Goal: Task Accomplishment & Management: Use online tool/utility

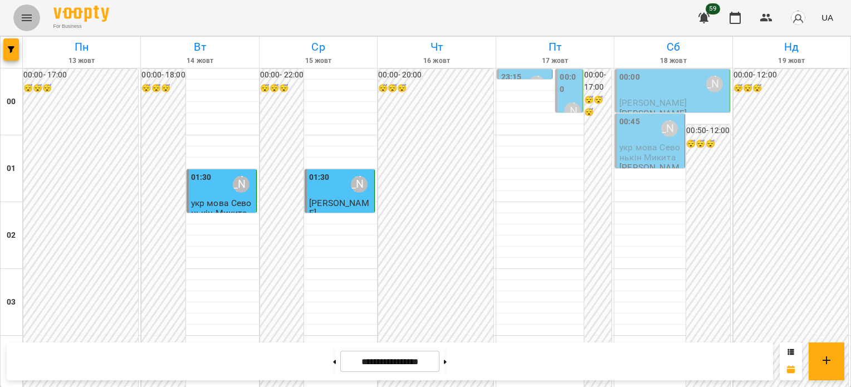
click at [26, 13] on icon "Menu" at bounding box center [26, 17] width 13 height 13
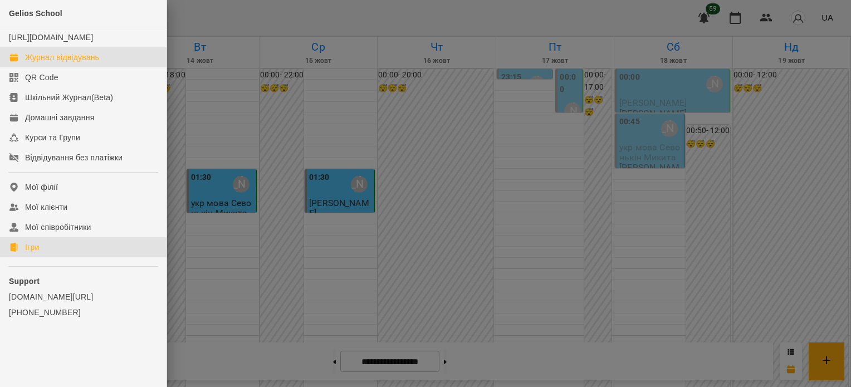
click at [38, 253] on div "Ігри" at bounding box center [32, 247] width 14 height 11
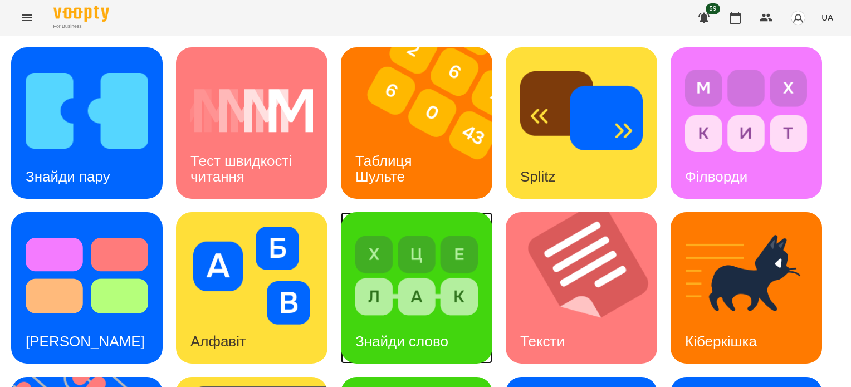
click at [420, 304] on img at bounding box center [416, 276] width 122 height 98
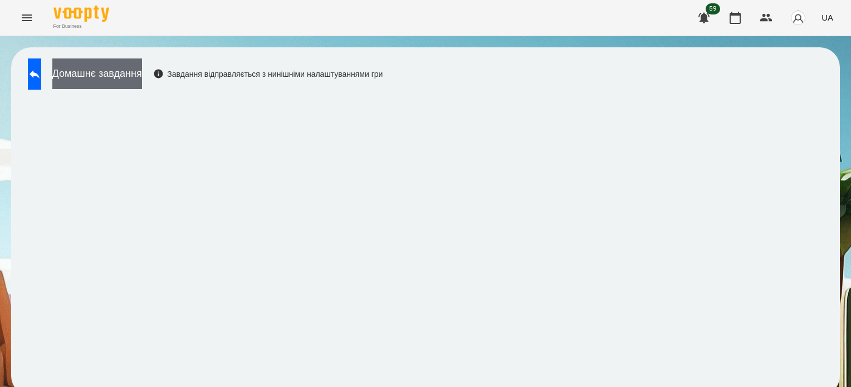
click at [142, 71] on button "Домашнє завдання" at bounding box center [97, 73] width 90 height 31
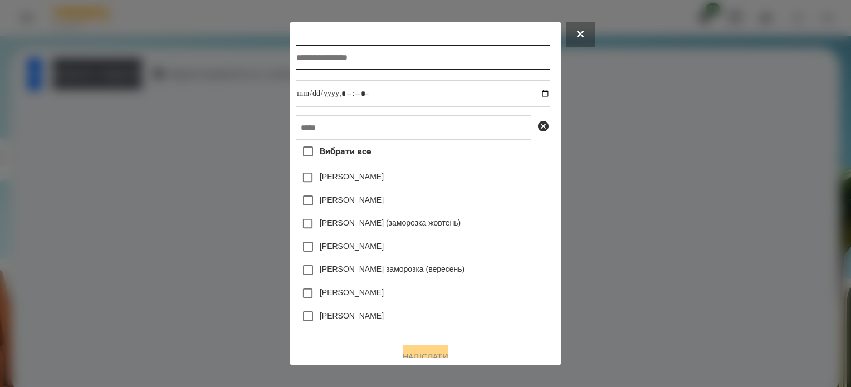
click at [372, 63] on input "text" at bounding box center [422, 58] width 253 height 26
type input "**********"
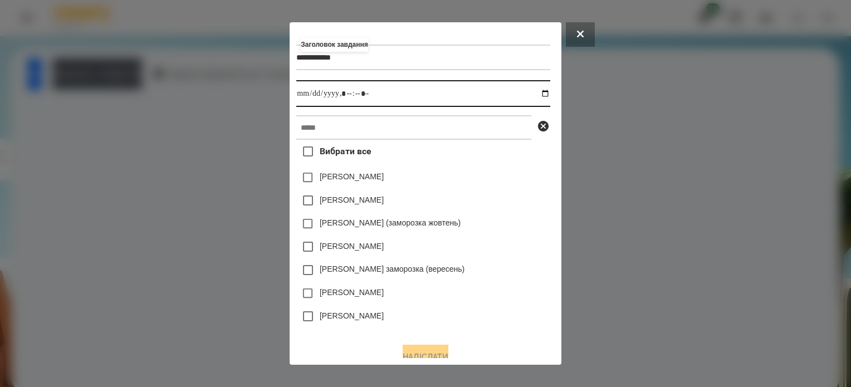
click at [544, 95] on input "datetime-local" at bounding box center [422, 93] width 253 height 27
click at [343, 96] on input "datetime-local" at bounding box center [422, 93] width 253 height 27
type input "**********"
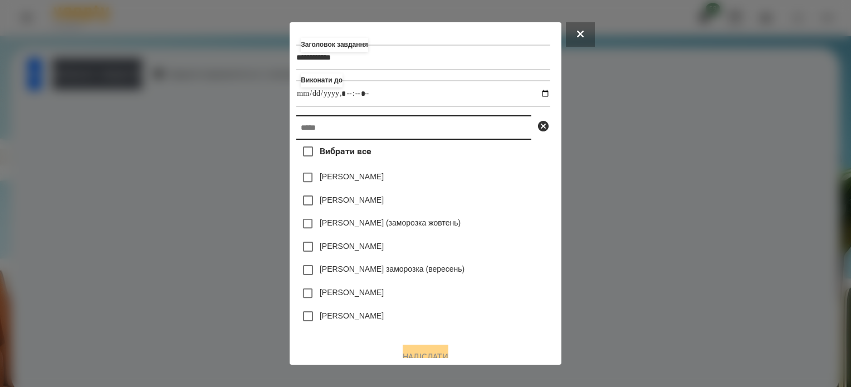
click at [338, 126] on input "text" at bounding box center [413, 127] width 235 height 24
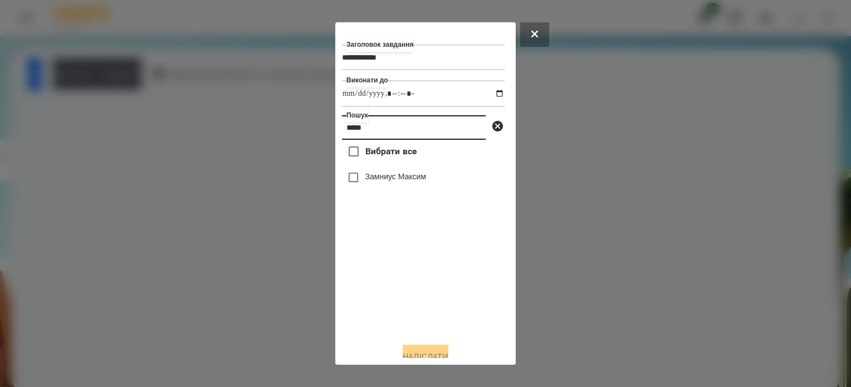
type input "*****"
click at [426, 350] on button "Надіслати" at bounding box center [425, 357] width 46 height 24
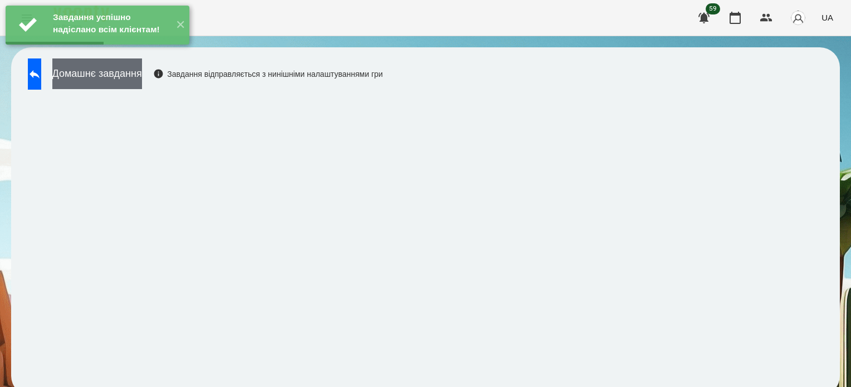
click at [132, 81] on button "Домашнє завдання" at bounding box center [97, 73] width 90 height 31
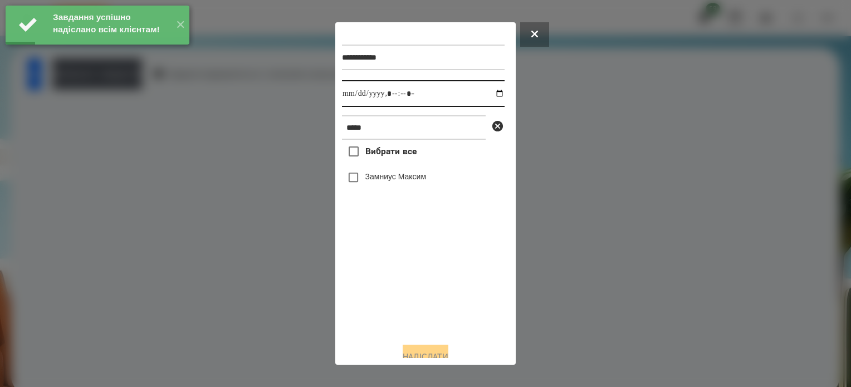
click at [488, 93] on input "datetime-local" at bounding box center [423, 93] width 163 height 27
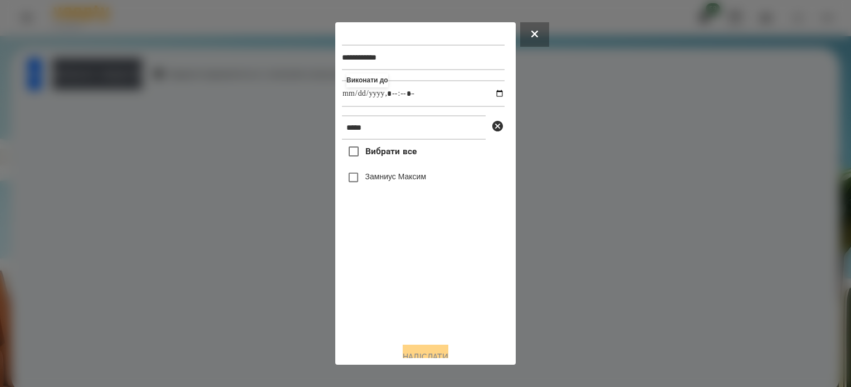
type input "**********"
click at [395, 295] on div "Вибрати все [PERSON_NAME]" at bounding box center [423, 237] width 163 height 194
click at [429, 351] on button "Надіслати" at bounding box center [425, 357] width 46 height 24
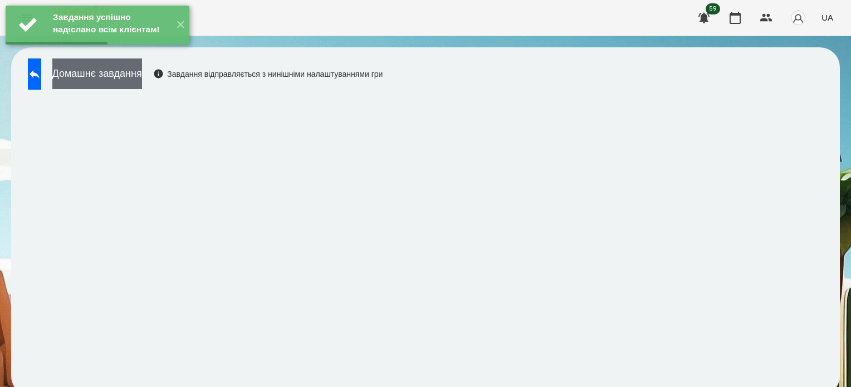
click at [142, 71] on button "Домашнє завдання" at bounding box center [97, 73] width 90 height 31
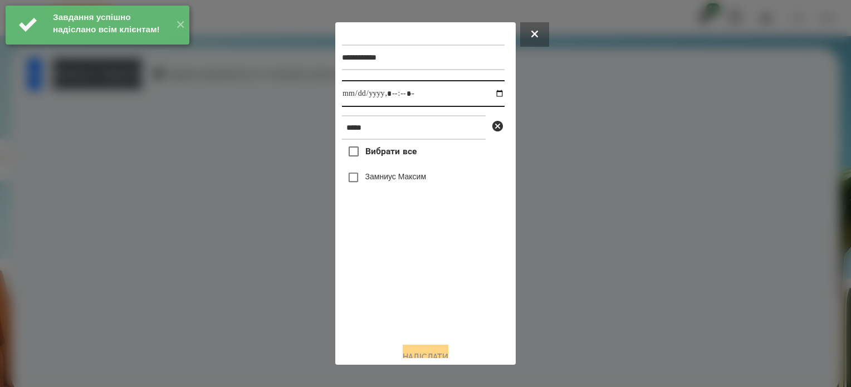
drag, startPoint x: 490, startPoint y: 93, endPoint x: 489, endPoint y: 106, distance: 12.9
click at [490, 94] on input "datetime-local" at bounding box center [423, 93] width 163 height 27
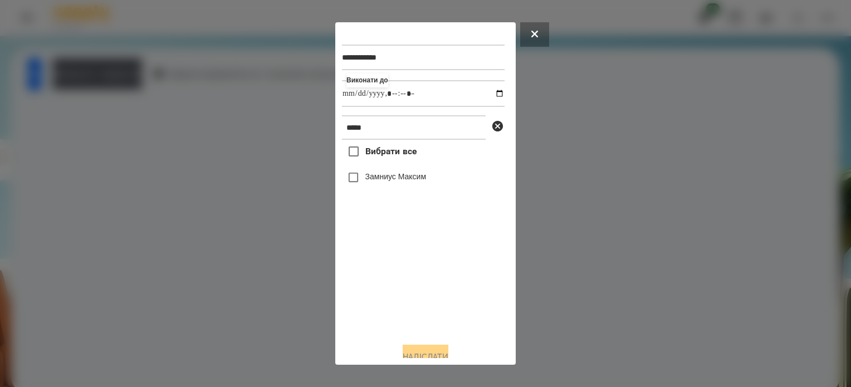
type input "**********"
drag, startPoint x: 416, startPoint y: 307, endPoint x: 401, endPoint y: 287, distance: 25.0
click at [412, 303] on div "Вибрати все [PERSON_NAME]" at bounding box center [423, 237] width 163 height 194
click at [428, 349] on button "Надіслати" at bounding box center [425, 357] width 46 height 24
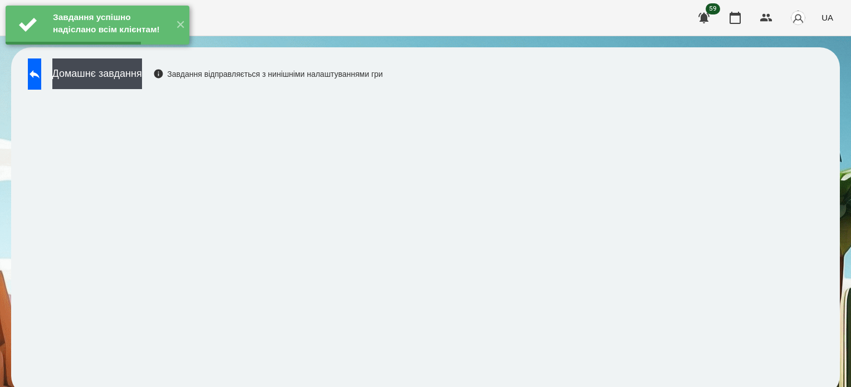
click at [142, 78] on button "Домашнє завдання" at bounding box center [97, 73] width 90 height 31
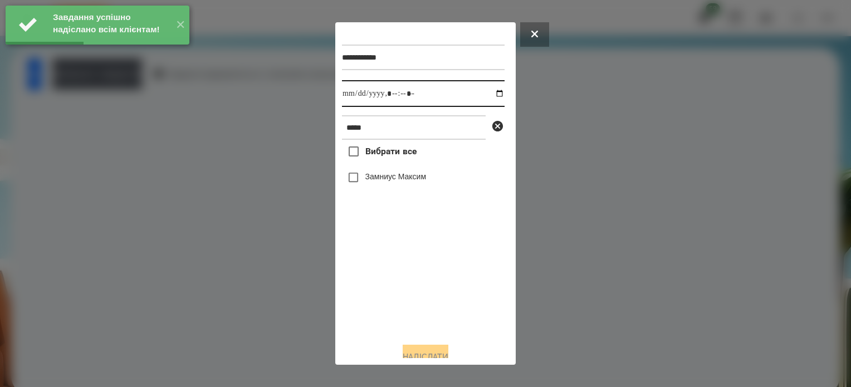
click at [489, 95] on input "datetime-local" at bounding box center [423, 93] width 163 height 27
type input "**********"
drag, startPoint x: 423, startPoint y: 308, endPoint x: 419, endPoint y: 296, distance: 13.0
click at [421, 301] on div "Вибрати все [PERSON_NAME]" at bounding box center [423, 237] width 163 height 194
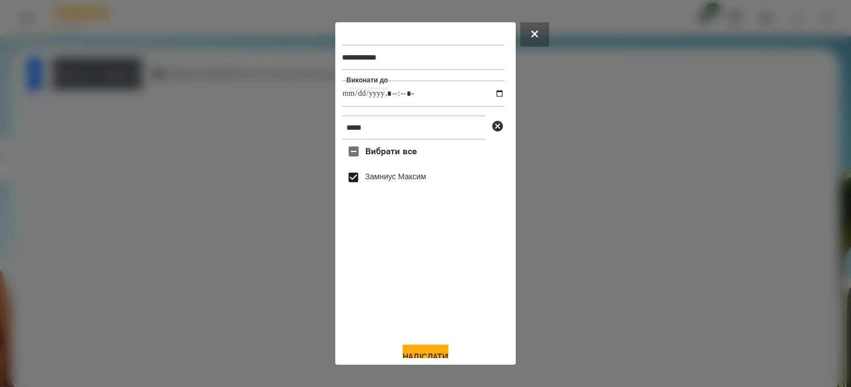
drag, startPoint x: 430, startPoint y: 351, endPoint x: 431, endPoint y: 345, distance: 5.8
click at [430, 350] on button "Надіслати" at bounding box center [425, 357] width 46 height 24
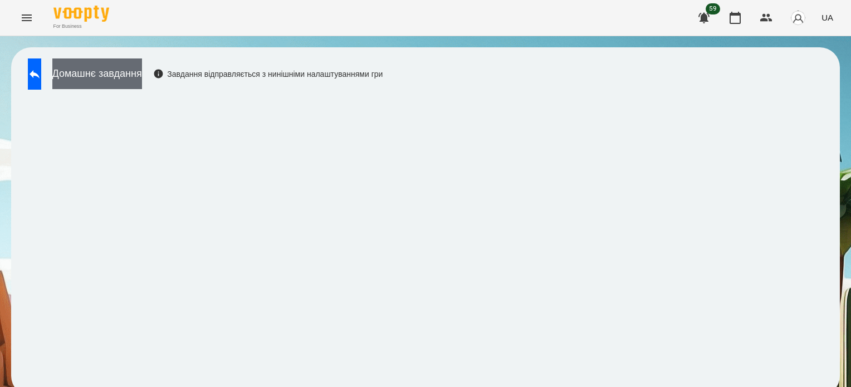
click at [142, 73] on button "Домашнє завдання" at bounding box center [97, 73] width 90 height 31
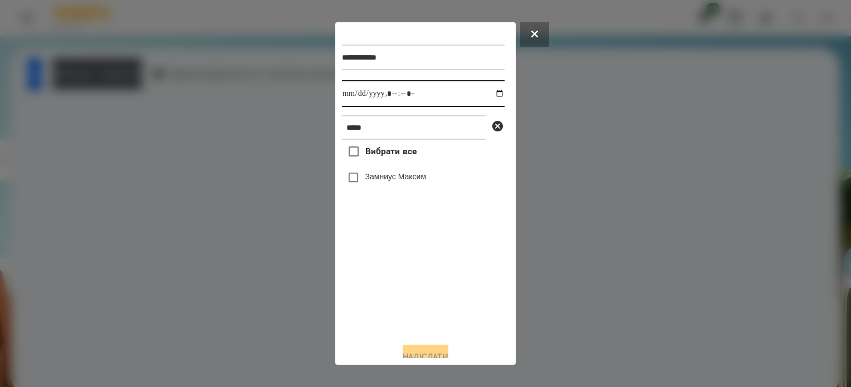
click at [486, 93] on input "datetime-local" at bounding box center [423, 93] width 163 height 27
type input "**********"
drag, startPoint x: 414, startPoint y: 299, endPoint x: 401, endPoint y: 277, distance: 26.4
click at [413, 298] on div "Вибрати все [PERSON_NAME]" at bounding box center [423, 237] width 163 height 194
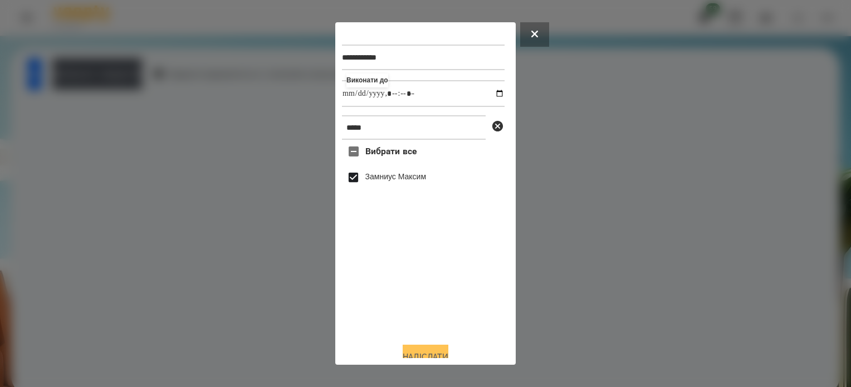
click at [411, 353] on button "Надіслати" at bounding box center [425, 357] width 46 height 24
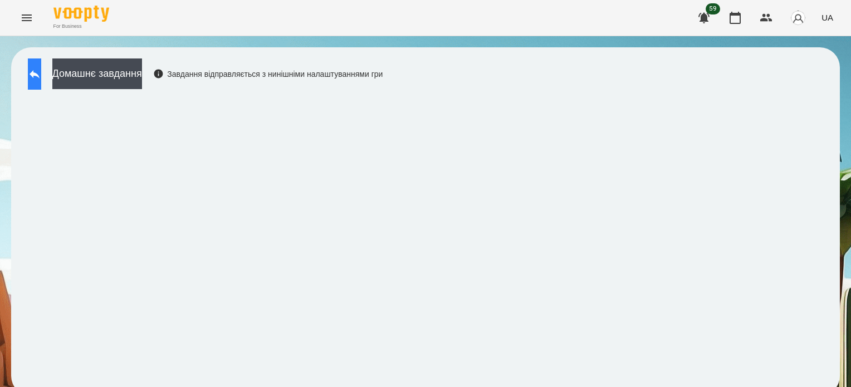
click at [38, 83] on button at bounding box center [34, 73] width 13 height 31
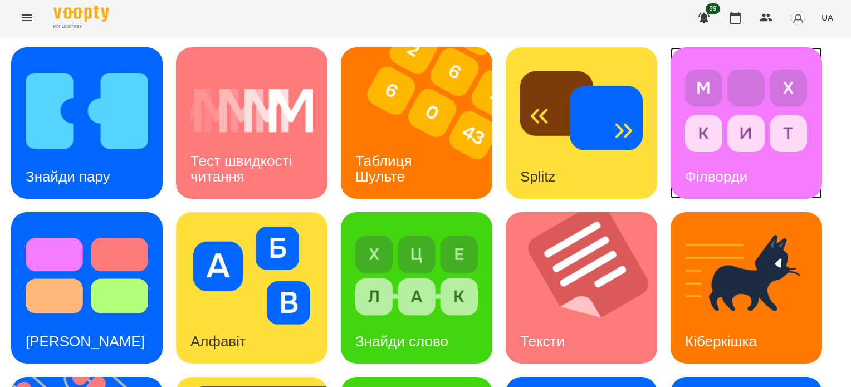
click at [765, 141] on img at bounding box center [746, 111] width 122 height 98
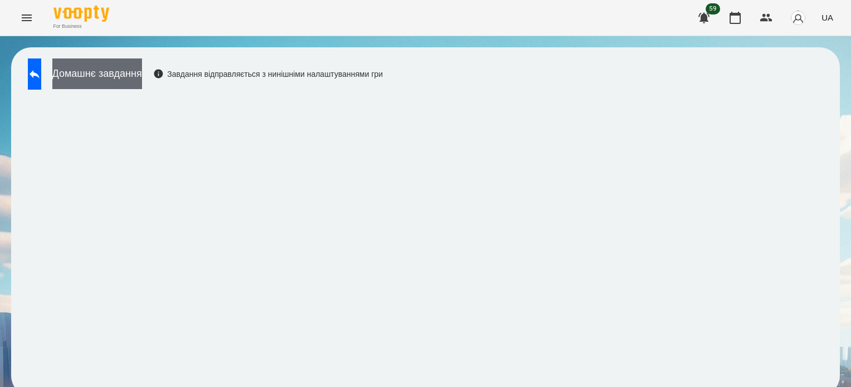
click at [142, 78] on button "Домашнє завдання" at bounding box center [97, 73] width 90 height 31
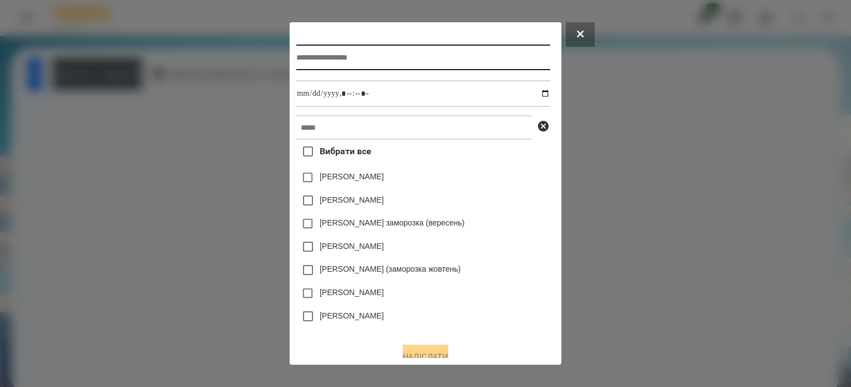
click at [296, 60] on input "text" at bounding box center [422, 58] width 253 height 26
type input "********"
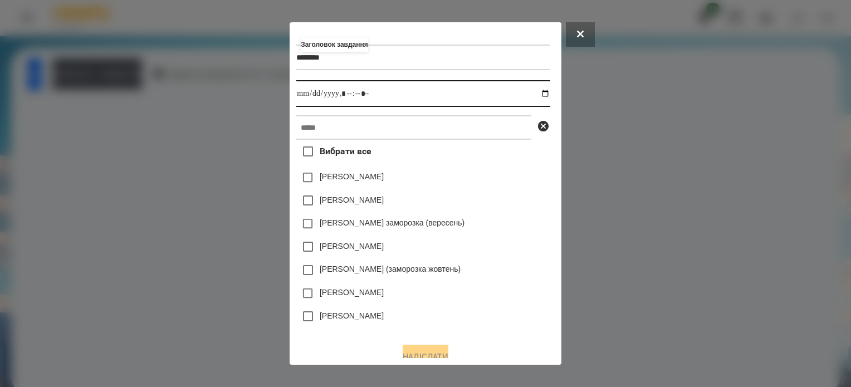
click at [546, 95] on input "datetime-local" at bounding box center [422, 93] width 253 height 27
click at [347, 97] on input "datetime-local" at bounding box center [422, 93] width 253 height 27
type input "**********"
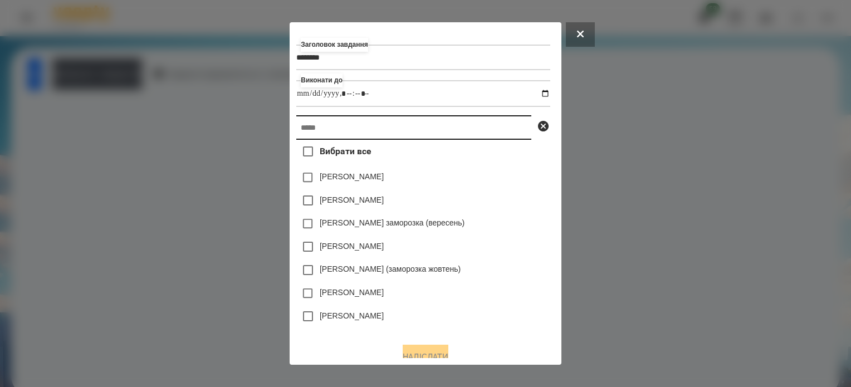
click at [350, 129] on input "text" at bounding box center [413, 127] width 235 height 24
type input "*"
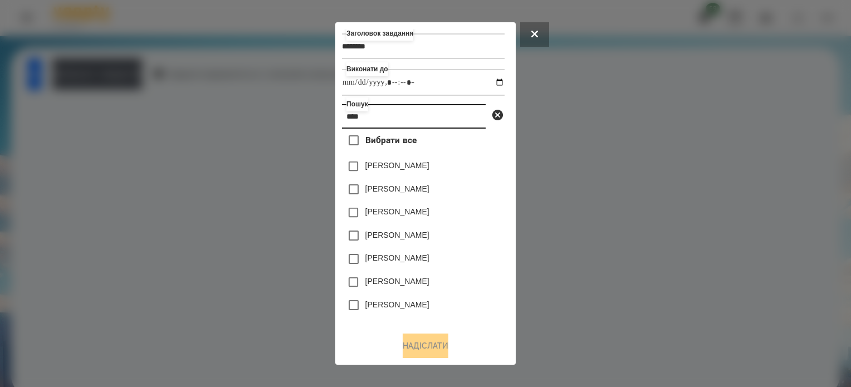
scroll to position [14, 0]
type input "*"
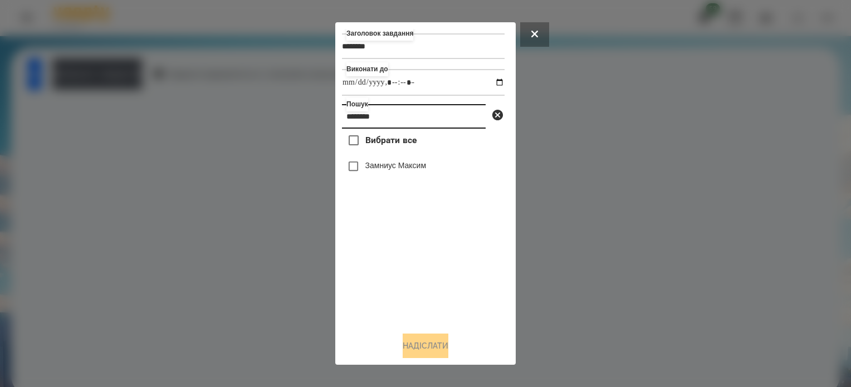
type input "*******"
click at [432, 348] on button "Надіслати" at bounding box center [425, 345] width 46 height 24
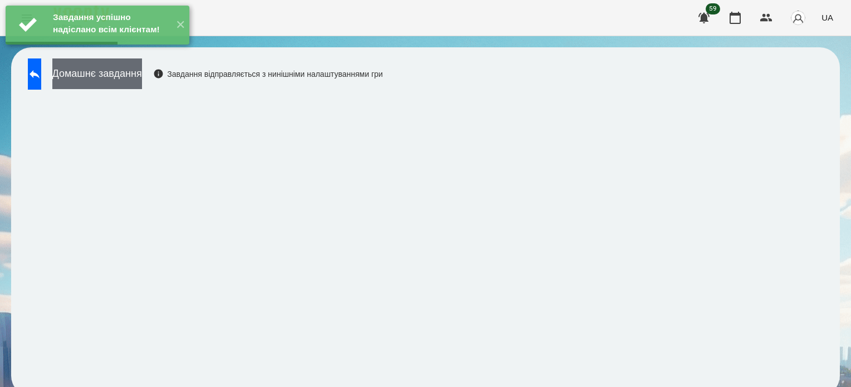
click at [142, 80] on button "Домашнє завдання" at bounding box center [97, 73] width 90 height 31
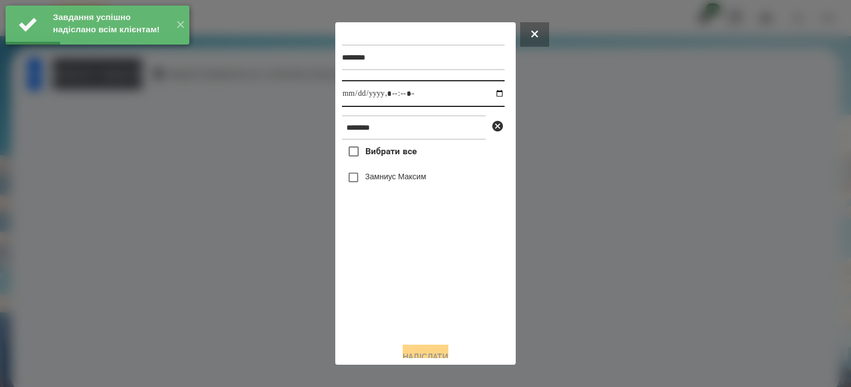
click at [488, 94] on input "datetime-local" at bounding box center [423, 93] width 163 height 27
type input "**********"
drag, startPoint x: 381, startPoint y: 320, endPoint x: 381, endPoint y: 304, distance: 15.6
click at [381, 304] on div "Вибрати все [PERSON_NAME]" at bounding box center [423, 237] width 163 height 194
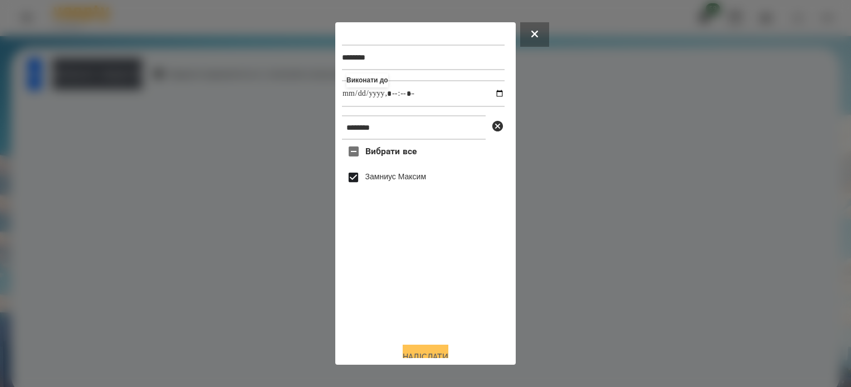
click at [440, 353] on button "Надіслати" at bounding box center [425, 357] width 46 height 24
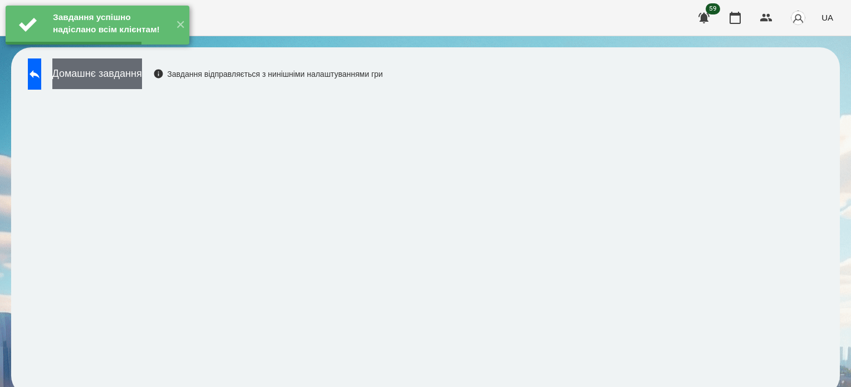
click at [142, 70] on button "Домашнє завдання" at bounding box center [97, 73] width 90 height 31
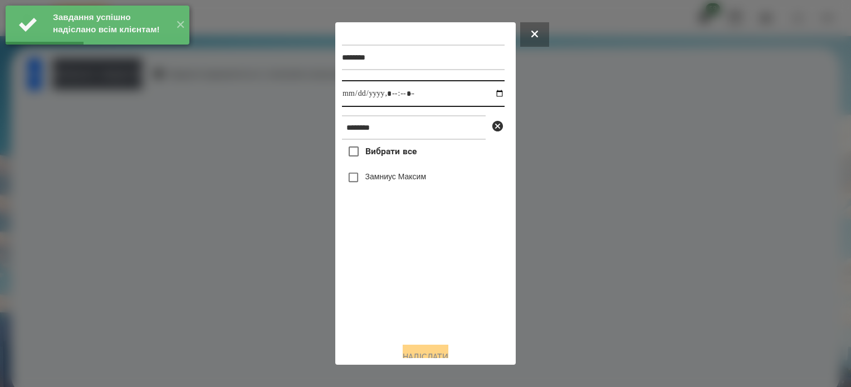
click at [488, 92] on input "datetime-local" at bounding box center [423, 93] width 163 height 27
type input "**********"
click at [381, 291] on div "Вибрати все [PERSON_NAME]" at bounding box center [423, 237] width 163 height 194
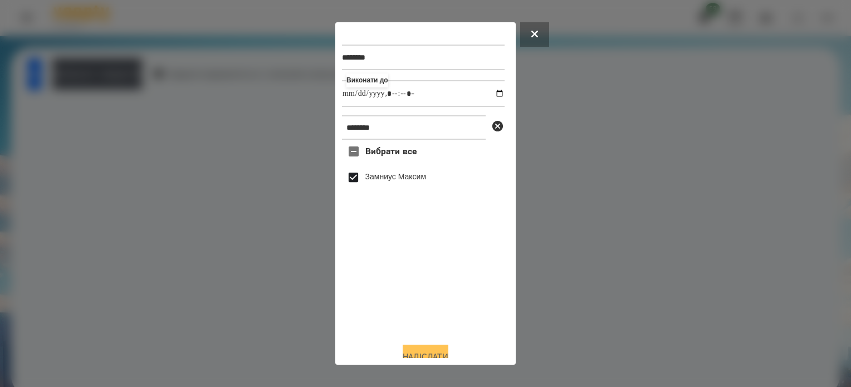
click at [430, 351] on button "Надіслати" at bounding box center [425, 357] width 46 height 24
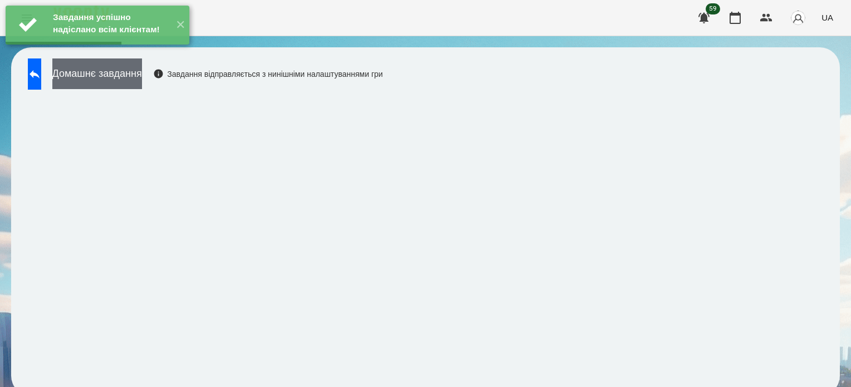
click at [142, 82] on button "Домашнє завдання" at bounding box center [97, 73] width 90 height 31
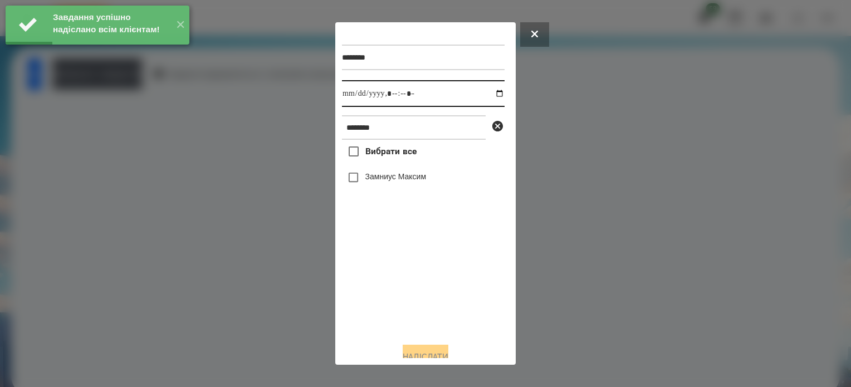
click at [493, 87] on input "datetime-local" at bounding box center [423, 93] width 163 height 27
click at [489, 92] on input "datetime-local" at bounding box center [423, 93] width 163 height 27
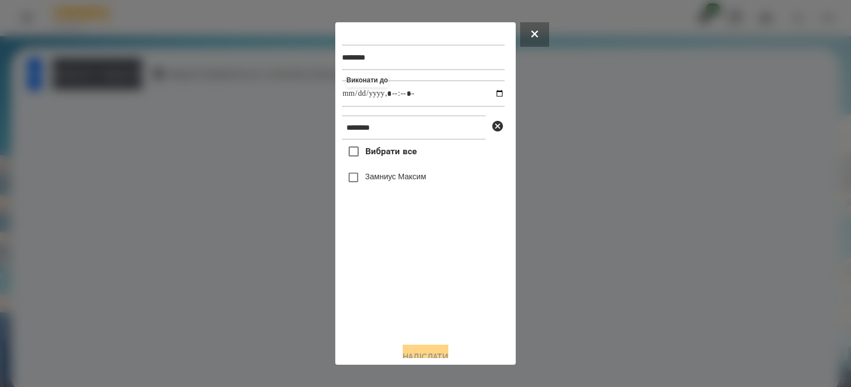
type input "**********"
click at [401, 281] on div "Вибрати все [PERSON_NAME]" at bounding box center [423, 237] width 163 height 194
click at [426, 352] on button "Надіслати" at bounding box center [425, 357] width 46 height 24
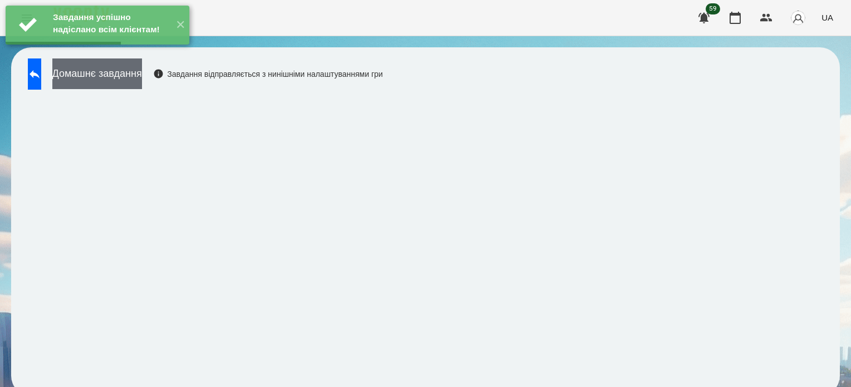
click at [142, 82] on button "Домашнє завдання" at bounding box center [97, 73] width 90 height 31
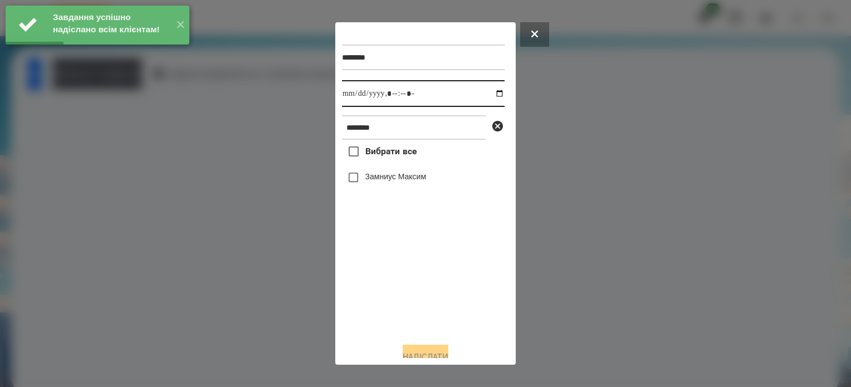
click at [488, 93] on input "datetime-local" at bounding box center [423, 93] width 163 height 27
type input "**********"
drag, startPoint x: 393, startPoint y: 302, endPoint x: 390, endPoint y: 273, distance: 29.1
click at [392, 290] on div "Вибрати все [PERSON_NAME]" at bounding box center [423, 237] width 163 height 194
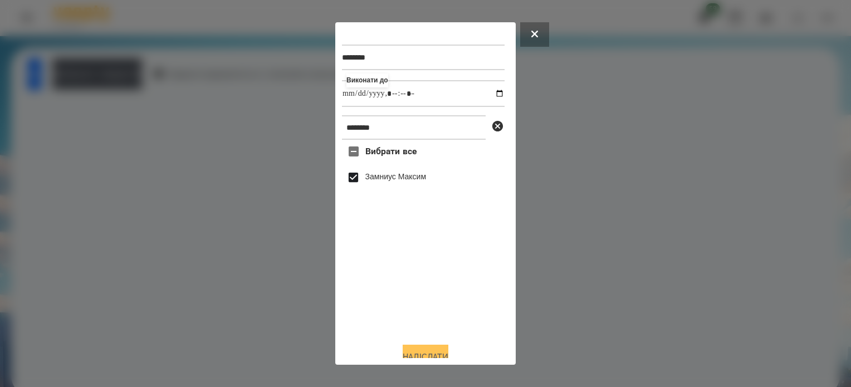
click at [437, 356] on button "Надіслати" at bounding box center [425, 357] width 46 height 24
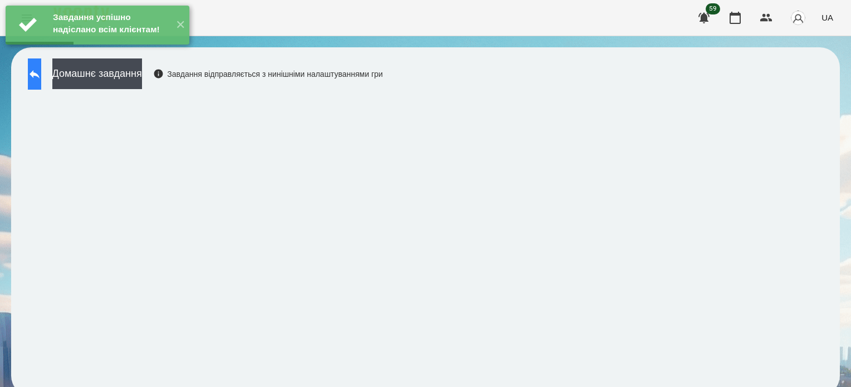
click at [41, 82] on button at bounding box center [34, 73] width 13 height 31
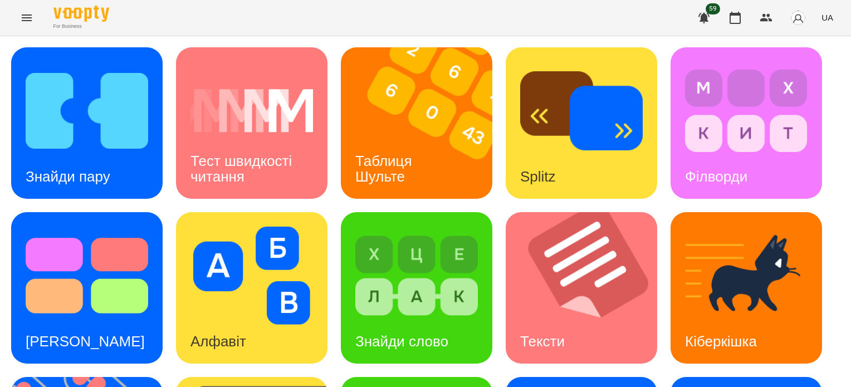
scroll to position [167, 0]
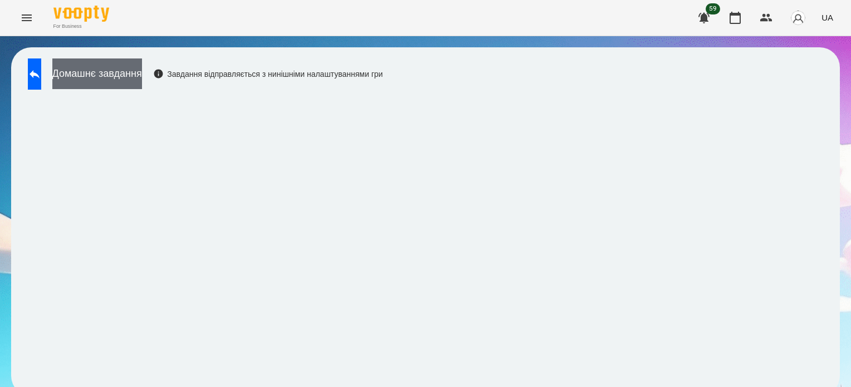
click at [134, 71] on button "Домашнє завдання" at bounding box center [97, 73] width 90 height 31
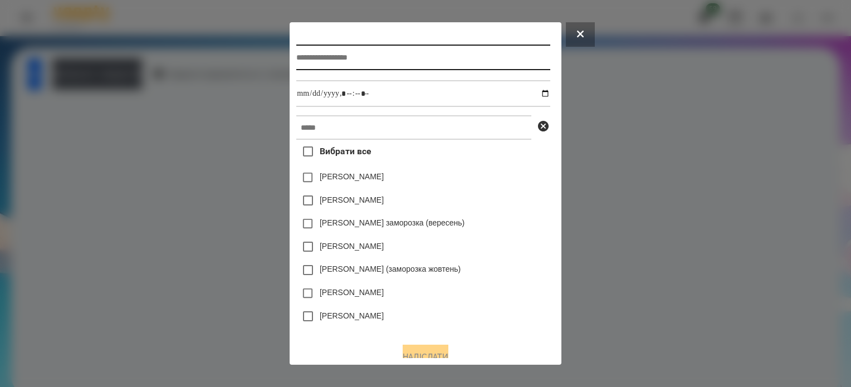
click at [356, 56] on input "text" at bounding box center [422, 58] width 253 height 26
